Goal: Task Accomplishment & Management: Manage account settings

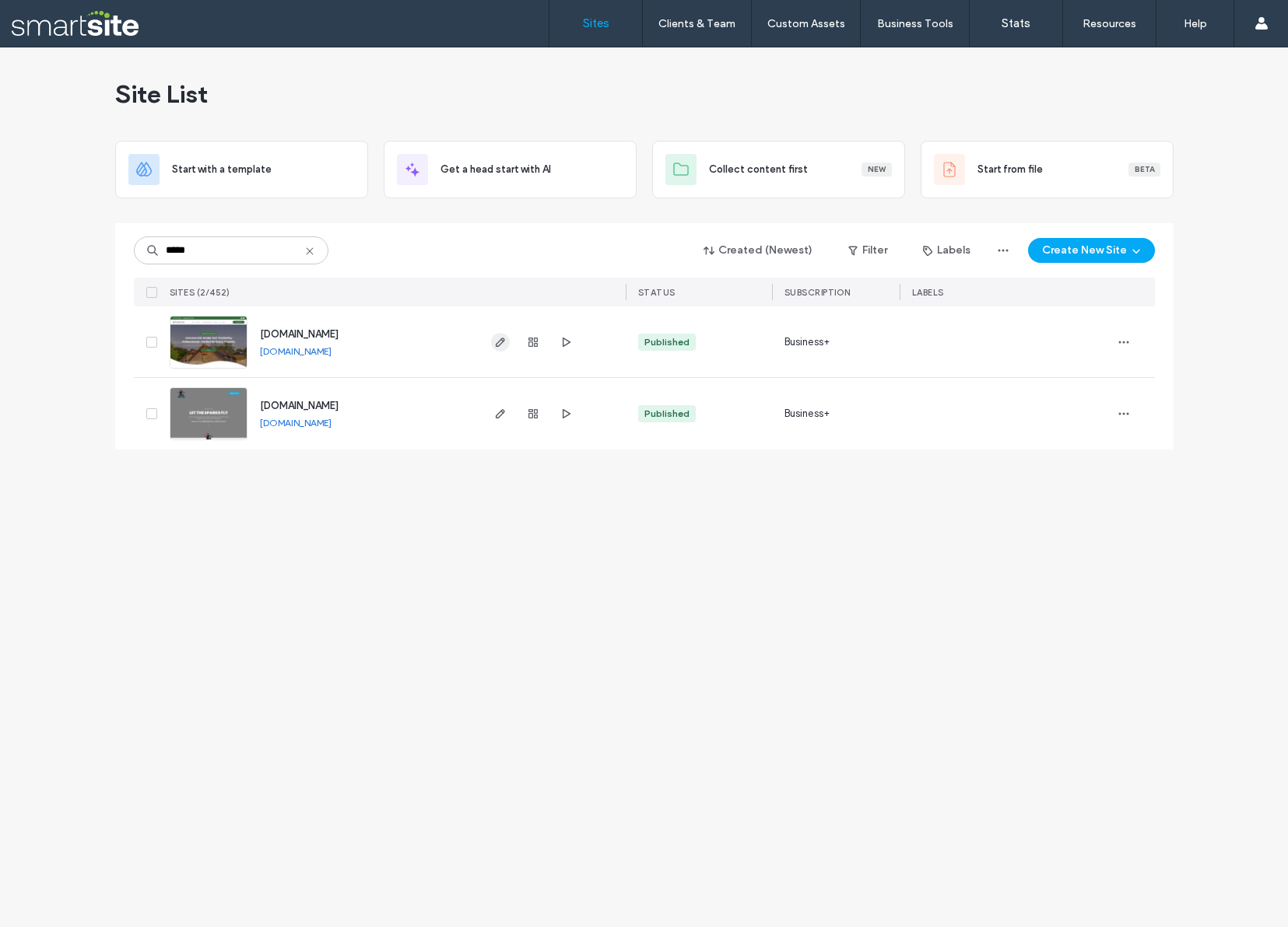
type input "*****"
click at [494, 340] on icon "button" at bounding box center [501, 343] width 13 height 13
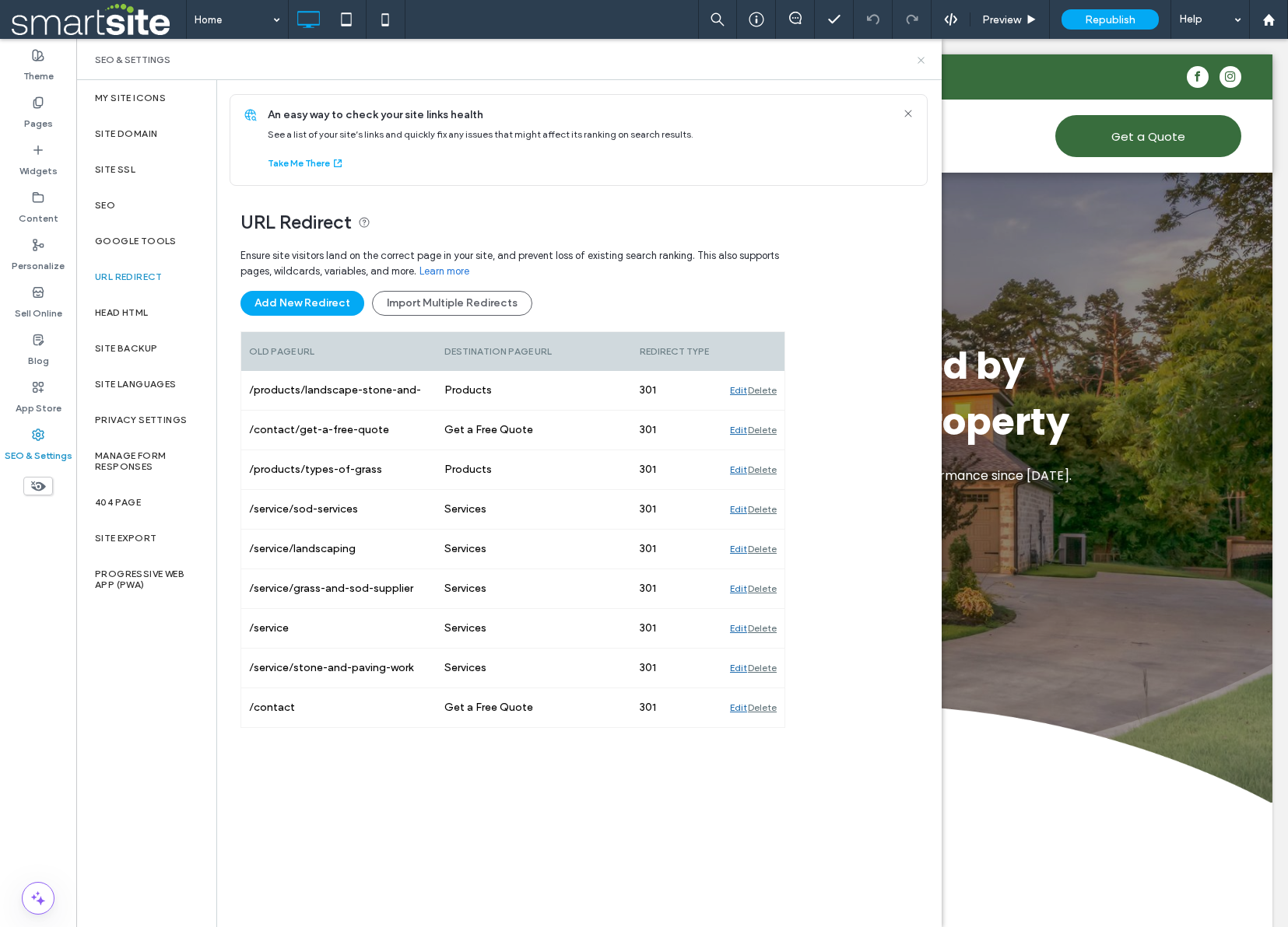
drag, startPoint x: 920, startPoint y: 61, endPoint x: 838, endPoint y: 16, distance: 93.5
click at [920, 61] on icon at bounding box center [921, 60] width 12 height 12
